Goal: Check status: Check status

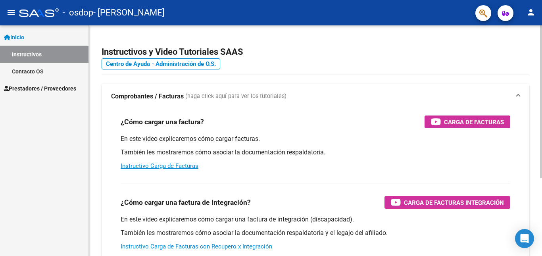
drag, startPoint x: 0, startPoint y: 0, endPoint x: 338, endPoint y: 127, distance: 361.2
click at [339, 127] on div "¿Cómo cargar una factura? Carga de Facturas" at bounding box center [316, 121] width 390 height 13
click at [51, 90] on span "Prestadores / Proveedores" at bounding box center [40, 88] width 72 height 9
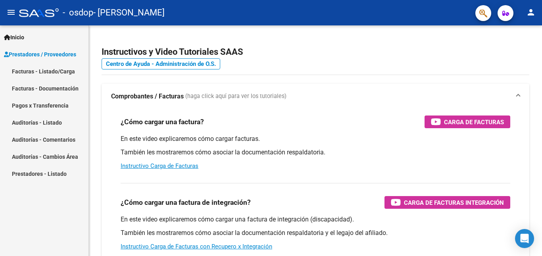
click at [53, 73] on link "Facturas - Listado/Carga" at bounding box center [44, 71] width 89 height 17
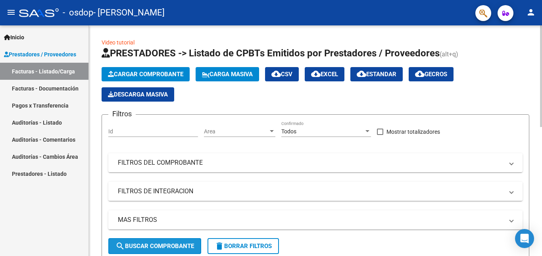
click at [173, 249] on span "search Buscar Comprobante" at bounding box center [154, 245] width 79 height 7
click at [272, 135] on div "Area Area" at bounding box center [239, 129] width 71 height 16
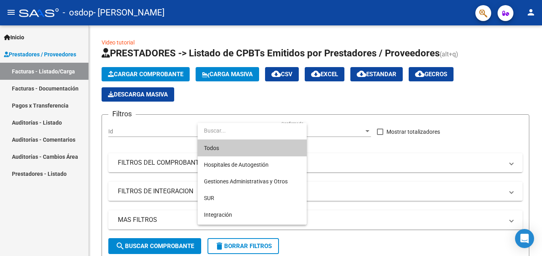
click at [273, 134] on input "dropdown search" at bounding box center [252, 130] width 109 height 17
click at [357, 129] on div at bounding box center [271, 128] width 542 height 256
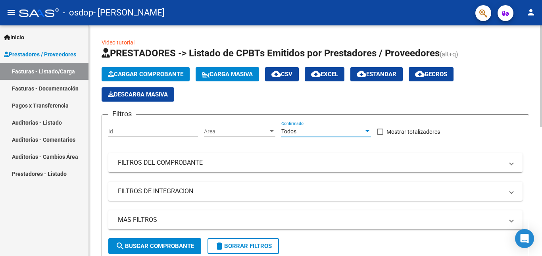
click at [364, 132] on div at bounding box center [367, 131] width 7 height 6
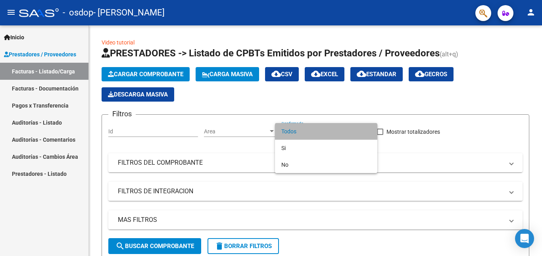
click at [355, 135] on span "Todos" at bounding box center [326, 131] width 90 height 17
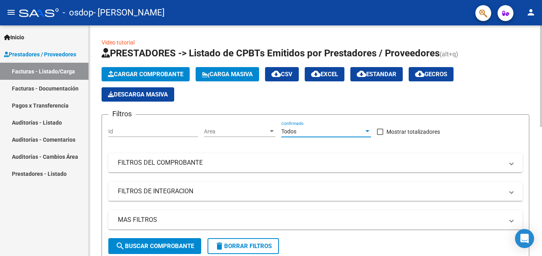
click at [194, 164] on mat-panel-title "FILTROS DEL COMPROBANTE" at bounding box center [311, 162] width 386 height 9
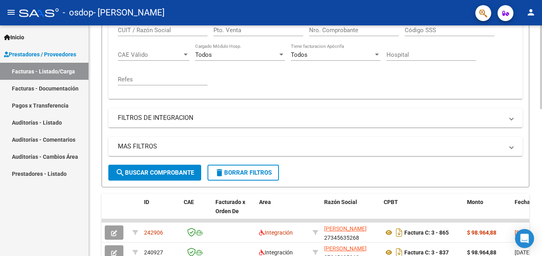
scroll to position [278, 0]
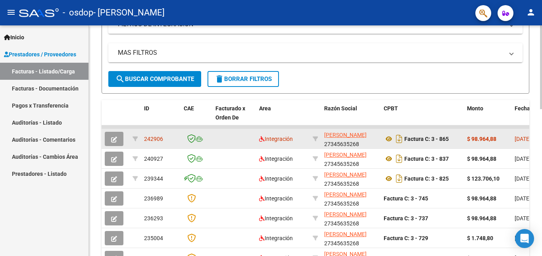
click at [156, 140] on span "242906" at bounding box center [153, 139] width 19 height 6
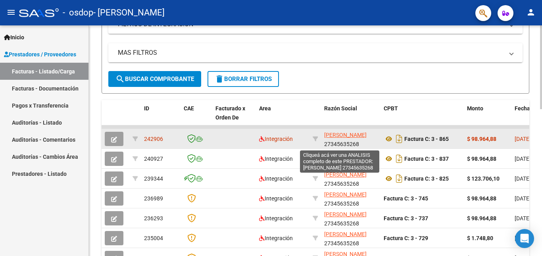
click at [335, 138] on span "[PERSON_NAME]" at bounding box center [345, 135] width 42 height 6
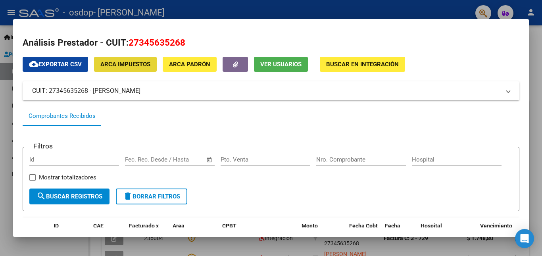
click at [128, 67] on span "ARCA Impuestos" at bounding box center [125, 64] width 50 height 7
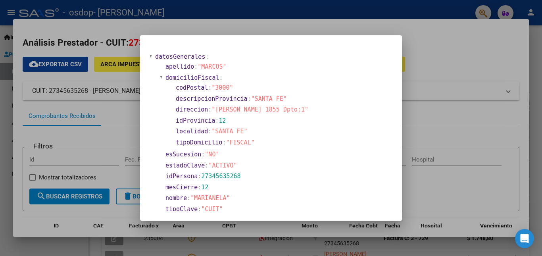
drag, startPoint x: 435, startPoint y: 63, endPoint x: 404, endPoint y: 54, distance: 32.2
click at [435, 63] on div at bounding box center [271, 128] width 542 height 256
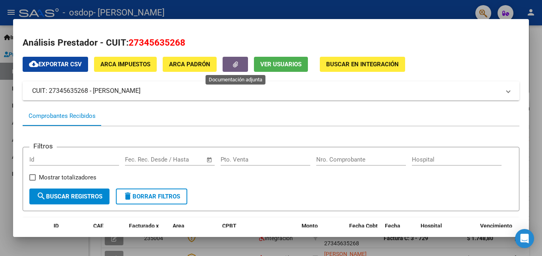
click at [239, 63] on button "button" at bounding box center [235, 64] width 25 height 15
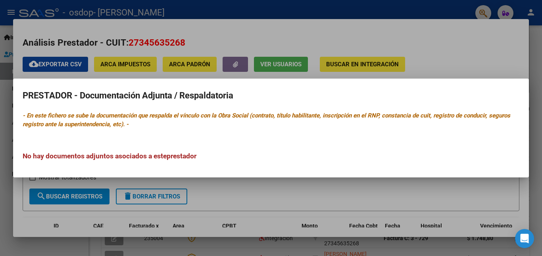
click at [416, 73] on div at bounding box center [271, 128] width 542 height 256
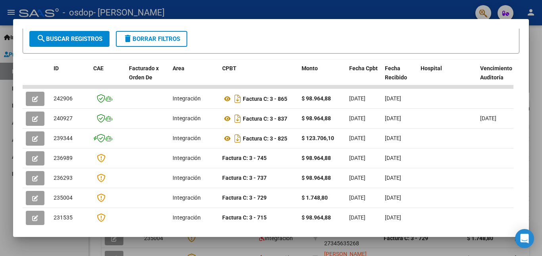
scroll to position [159, 0]
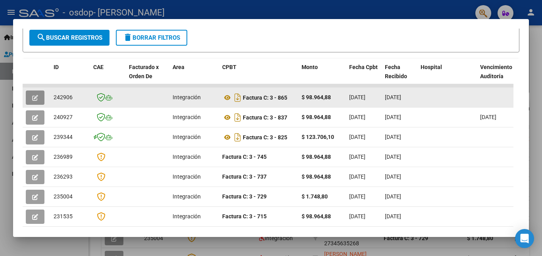
click at [35, 100] on icon "button" at bounding box center [35, 98] width 6 height 6
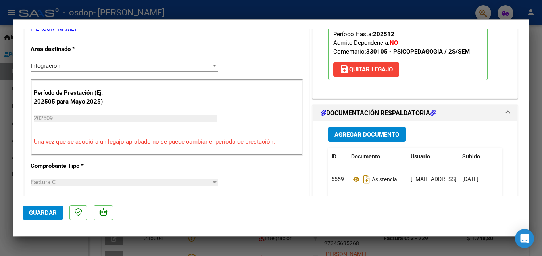
scroll to position [0, 0]
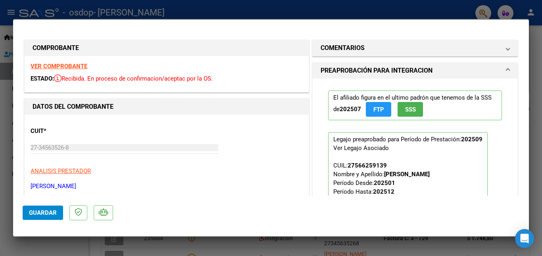
click at [534, 75] on div at bounding box center [271, 128] width 542 height 256
